Goal: Transaction & Acquisition: Purchase product/service

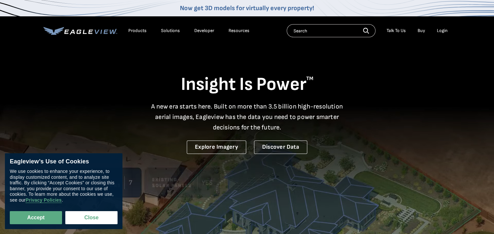
click at [439, 30] on div "Login" at bounding box center [442, 31] width 11 height 6
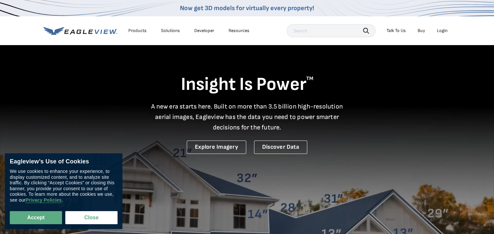
click at [445, 30] on div "Login" at bounding box center [442, 31] width 11 height 6
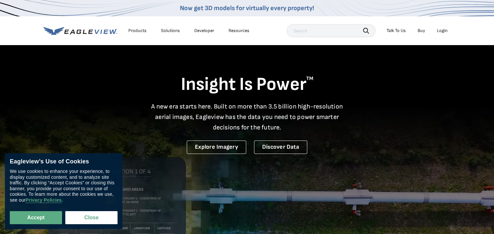
click at [445, 27] on li "Login" at bounding box center [442, 31] width 17 height 10
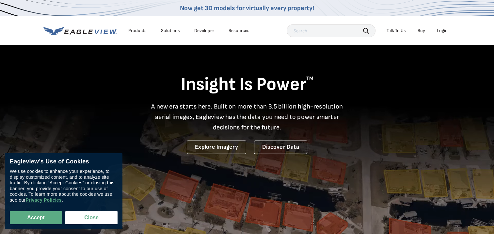
drag, startPoint x: 94, startPoint y: 216, endPoint x: 116, endPoint y: 200, distance: 27.3
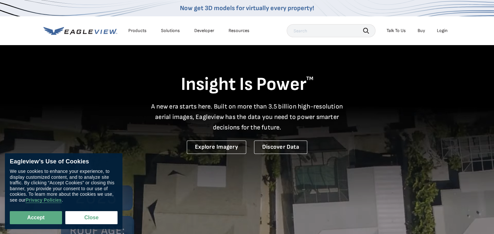
click at [94, 216] on button "Close" at bounding box center [91, 217] width 52 height 13
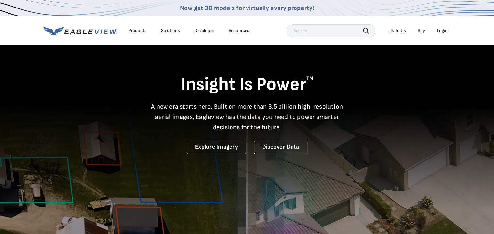
click at [443, 28] on div "Login" at bounding box center [442, 31] width 11 height 6
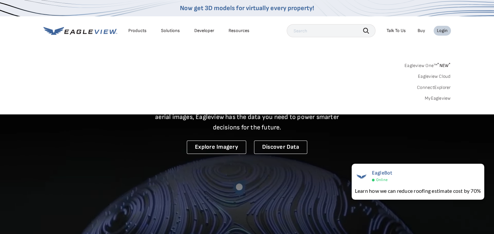
click at [442, 98] on link "MyEagleview" at bounding box center [438, 98] width 26 height 6
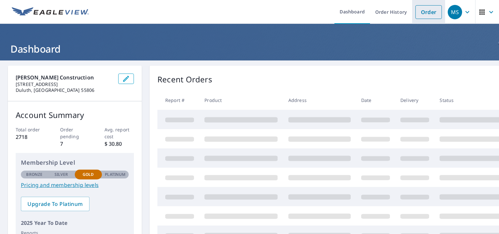
click at [425, 13] on link "Order" at bounding box center [429, 12] width 26 height 14
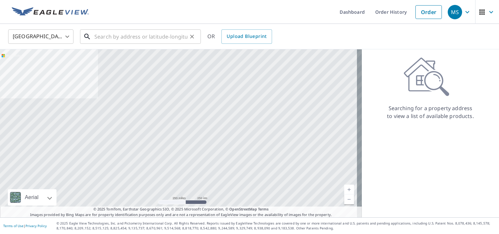
click at [96, 38] on input "text" at bounding box center [140, 36] width 93 height 18
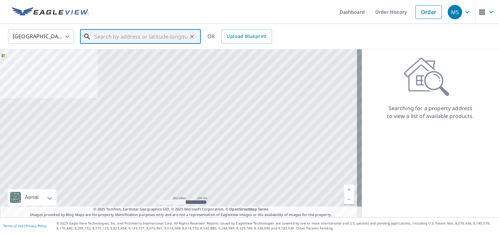
paste input "[STREET_ADDRESS]"
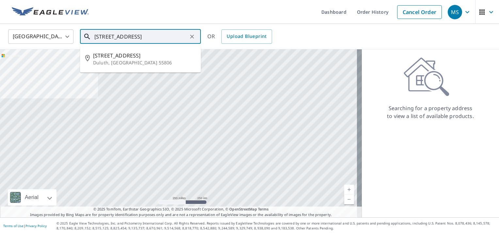
type input "[STREET_ADDRESS]"
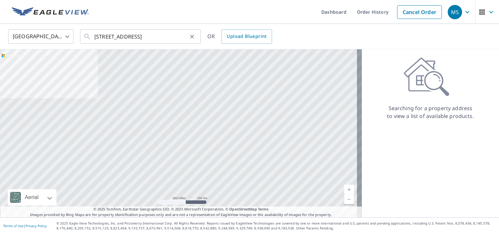
scroll to position [0, 0]
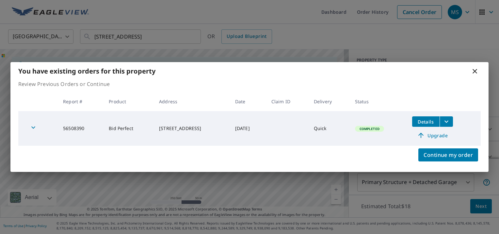
click at [476, 71] on icon at bounding box center [475, 71] width 5 height 5
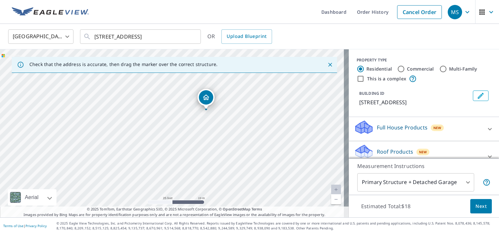
drag, startPoint x: 223, startPoint y: 154, endPoint x: 231, endPoint y: 120, distance: 35.6
click at [231, 120] on div "[STREET_ADDRESS]" at bounding box center [174, 133] width 349 height 168
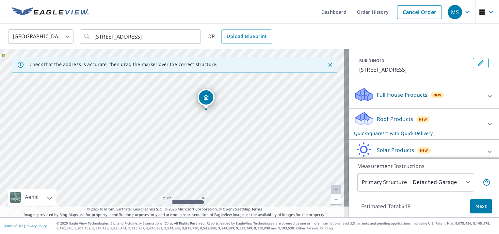
scroll to position [61, 0]
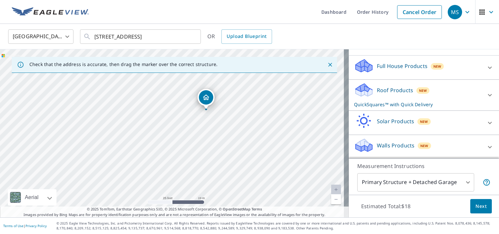
click at [478, 209] on span "Next" at bounding box center [481, 206] width 11 height 8
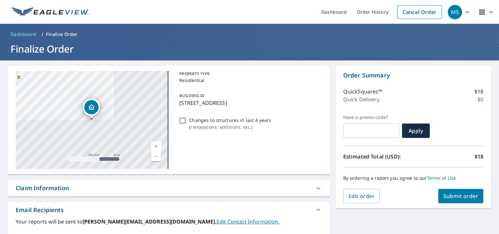
click at [455, 197] on span "Submit order" at bounding box center [461, 196] width 35 height 7
